Goal: Communication & Community: Answer question/provide support

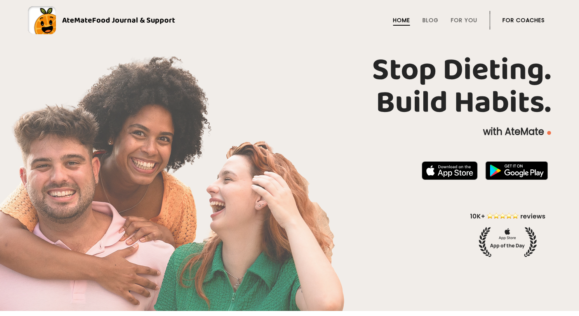
click at [529, 21] on link "For Coaches" at bounding box center [523, 20] width 42 height 6
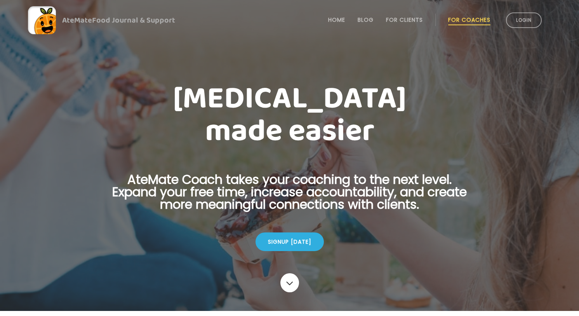
click at [529, 21] on link "Login" at bounding box center [524, 20] width 36 height 16
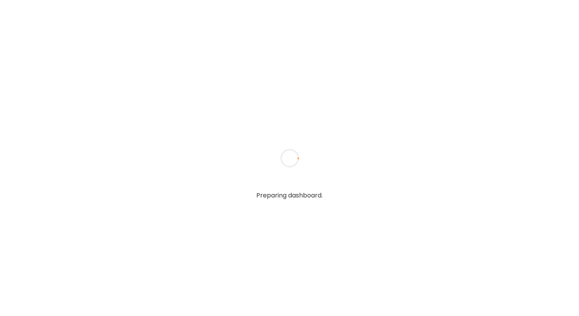
type textarea "**********"
type input "**********"
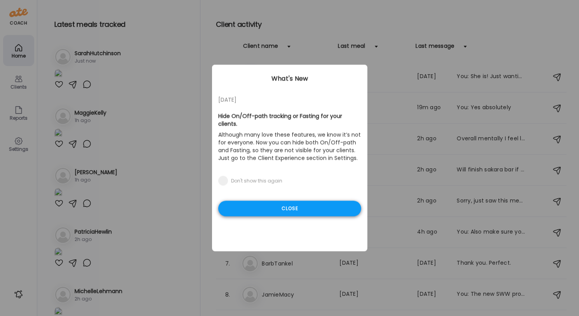
click at [296, 203] on div "Close" at bounding box center [289, 209] width 143 height 16
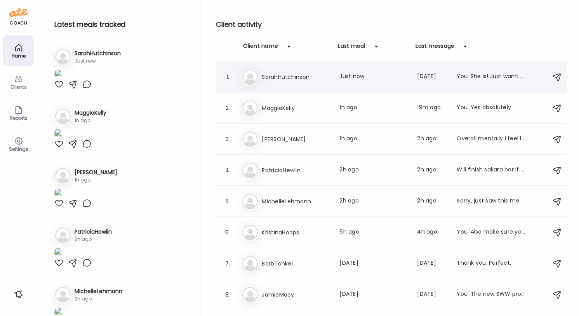
click at [367, 79] on div "Last meal: Just now" at bounding box center [373, 76] width 68 height 9
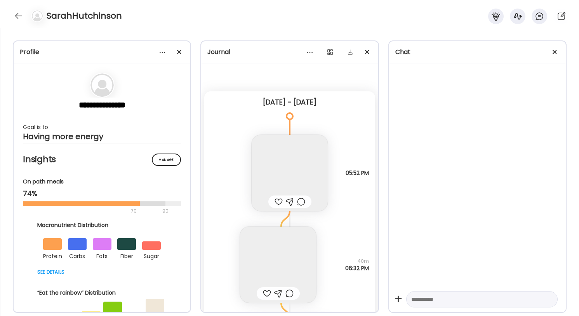
scroll to position [2282, 0]
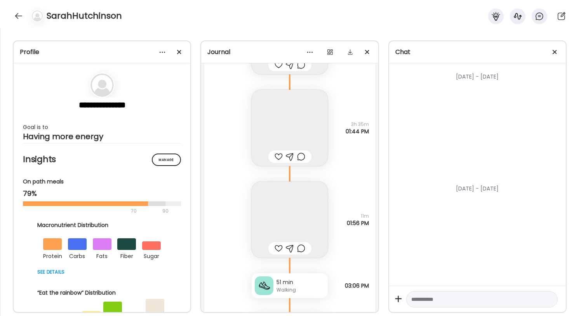
click at [430, 299] on textarea at bounding box center [474, 298] width 127 height 9
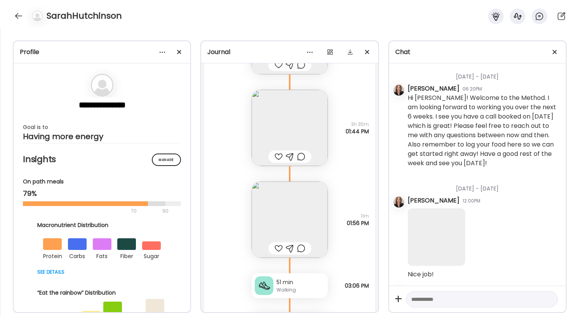
scroll to position [65776, 0]
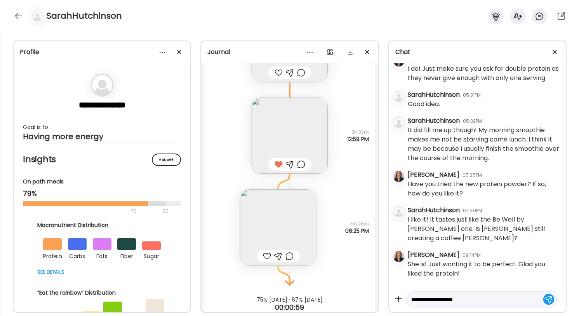
type textarea "**********"
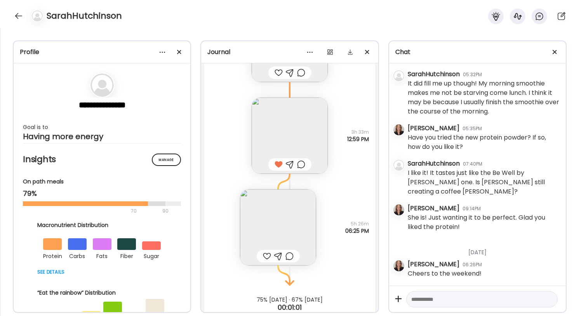
scroll to position [65823, 0]
click at [16, 12] on div at bounding box center [18, 16] width 12 height 12
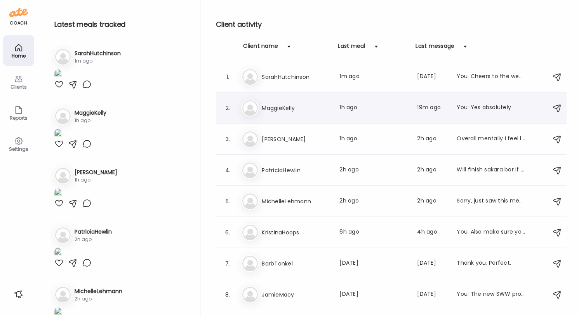
click at [479, 104] on div "You: Yes absolutely" at bounding box center [491, 107] width 68 height 9
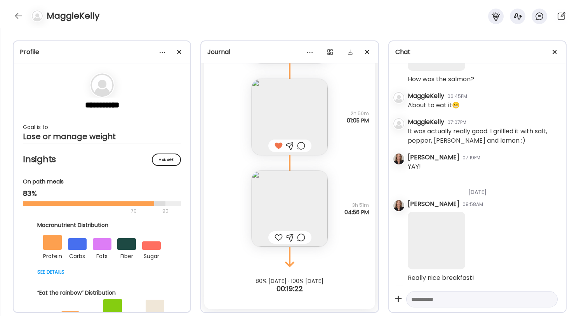
scroll to position [5585, 0]
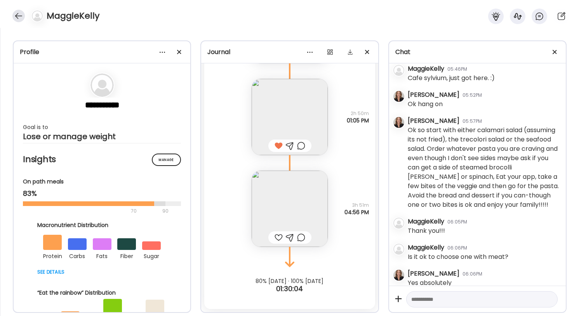
click at [17, 15] on div at bounding box center [18, 16] width 12 height 12
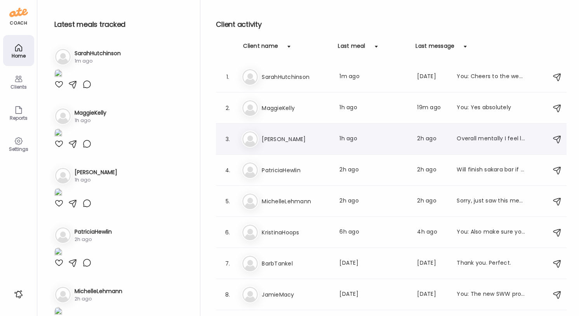
click at [302, 140] on h3 "[PERSON_NAME]" at bounding box center [296, 138] width 68 height 9
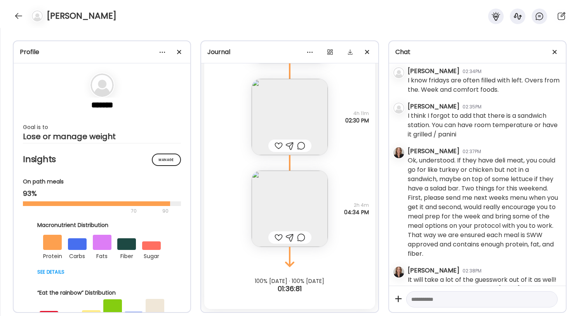
scroll to position [2387, 0]
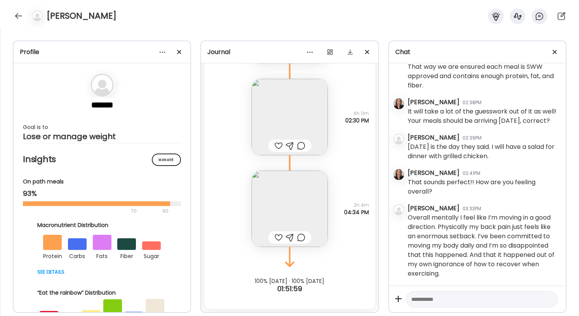
click at [444, 303] on textarea at bounding box center [474, 298] width 127 height 9
type textarea "**********"
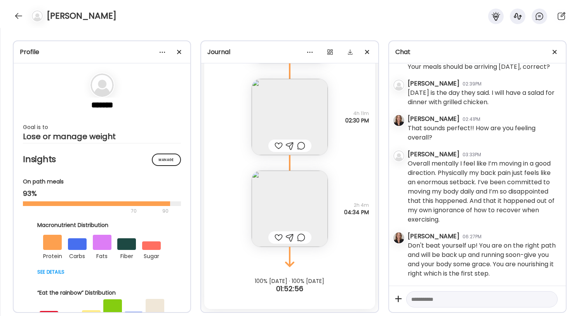
scroll to position [2441, 0]
click at [291, 209] on img at bounding box center [290, 208] width 76 height 76
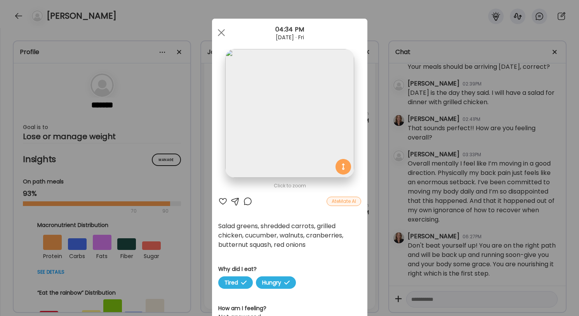
click at [221, 199] on div at bounding box center [222, 200] width 9 height 9
click at [236, 200] on div at bounding box center [235, 200] width 9 height 9
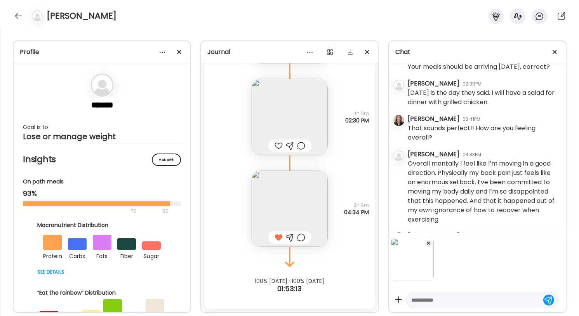
scroll to position [2490, 0]
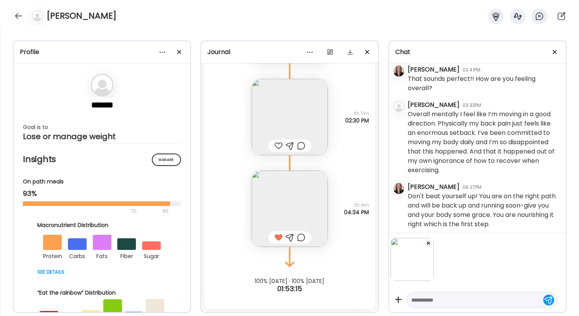
click at [424, 304] on textarea at bounding box center [474, 299] width 127 height 9
type textarea "**********"
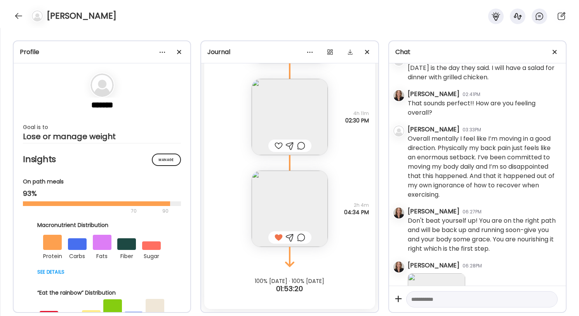
scroll to position [2532, 0]
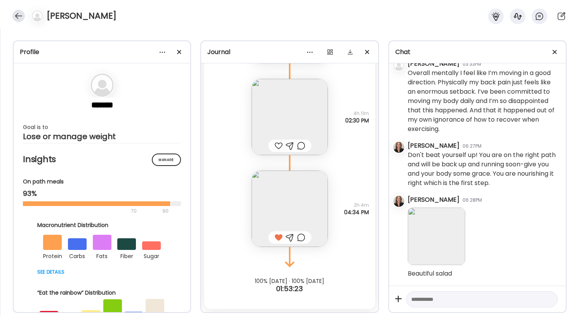
click at [15, 15] on div at bounding box center [18, 16] width 12 height 12
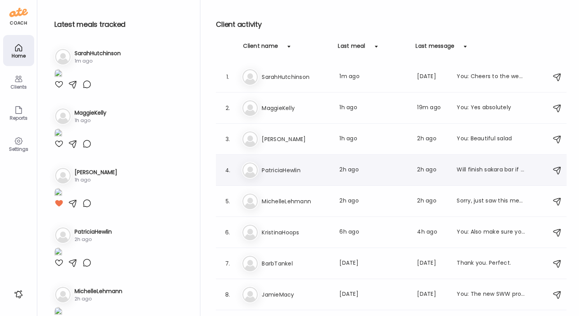
click at [478, 170] on div "Will finish sakara bar if hungry later" at bounding box center [491, 169] width 68 height 9
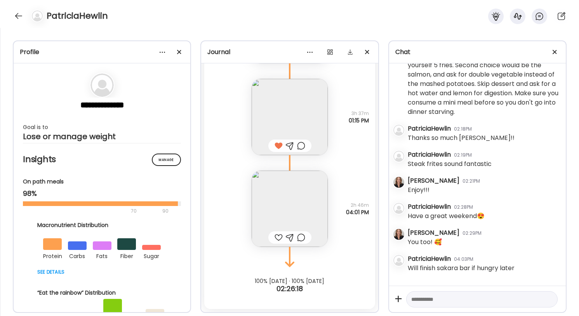
scroll to position [7941, 0]
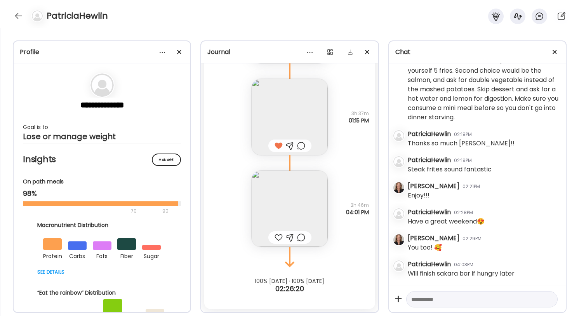
click at [301, 209] on img at bounding box center [290, 208] width 76 height 76
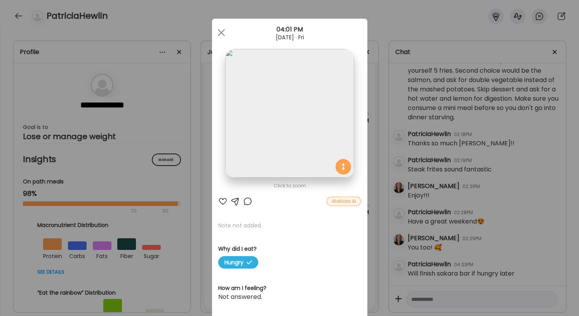
click at [259, 54] on img at bounding box center [289, 113] width 129 height 129
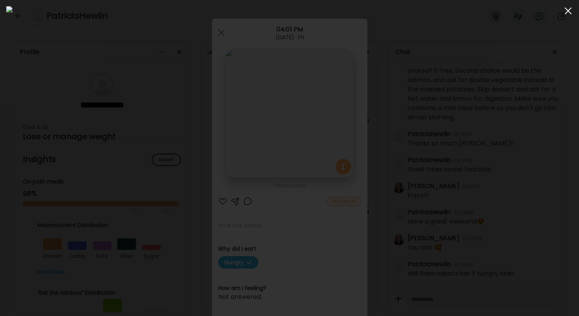
click at [568, 12] on div at bounding box center [568, 11] width 16 height 16
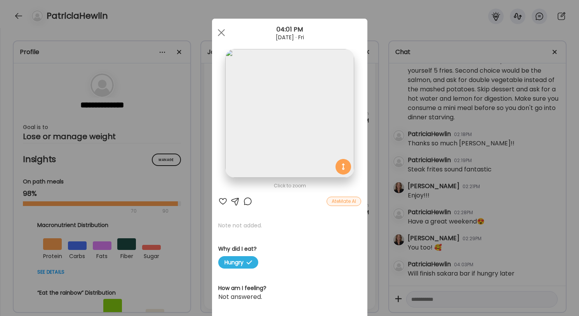
scroll to position [0, 0]
click at [223, 201] on div at bounding box center [222, 200] width 9 height 9
click at [222, 29] on div at bounding box center [222, 33] width 16 height 16
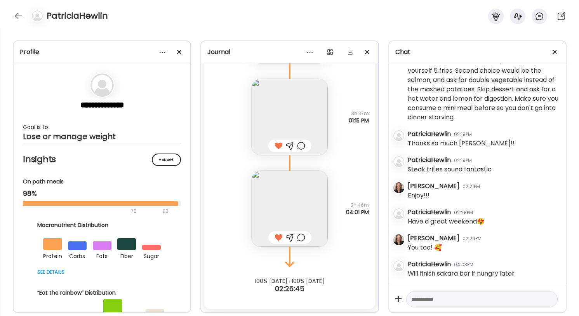
scroll to position [8370, 0]
click at [16, 14] on div at bounding box center [18, 16] width 12 height 12
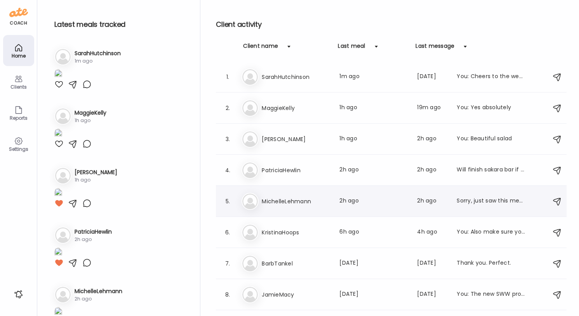
click at [485, 199] on div "Sorry, just saw this message. Fine so far. Visiting a college with my daughter,…" at bounding box center [491, 200] width 68 height 9
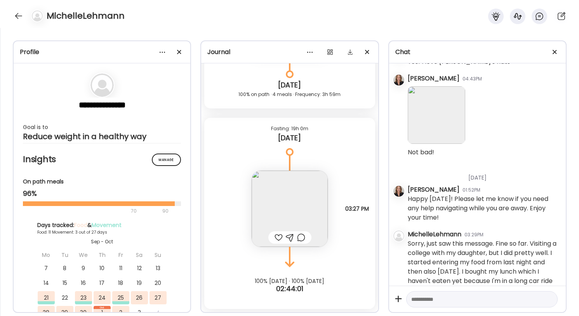
scroll to position [4878, 0]
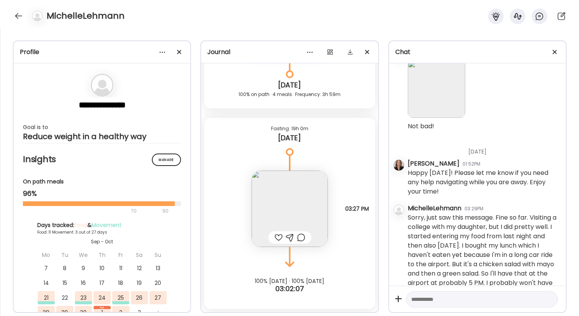
click at [278, 235] on div at bounding box center [279, 237] width 8 height 9
click at [295, 208] on img at bounding box center [290, 208] width 76 height 76
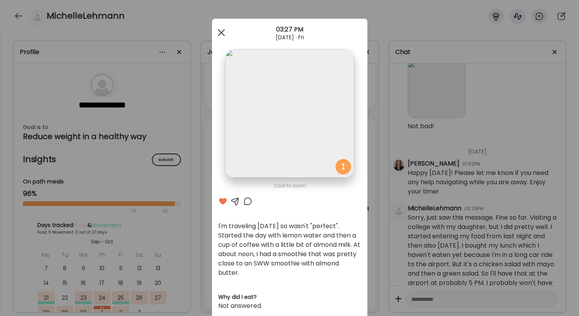
click at [220, 31] on div at bounding box center [222, 33] width 16 height 16
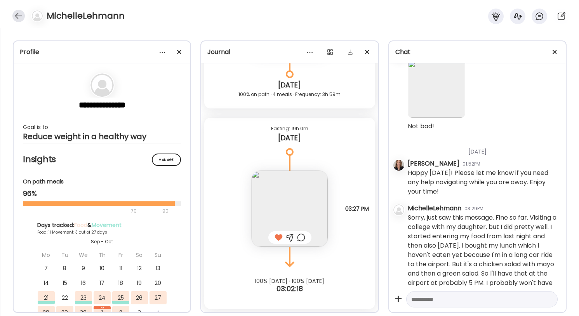
click at [17, 13] on div at bounding box center [18, 16] width 12 height 12
